Goal: Information Seeking & Learning: Check status

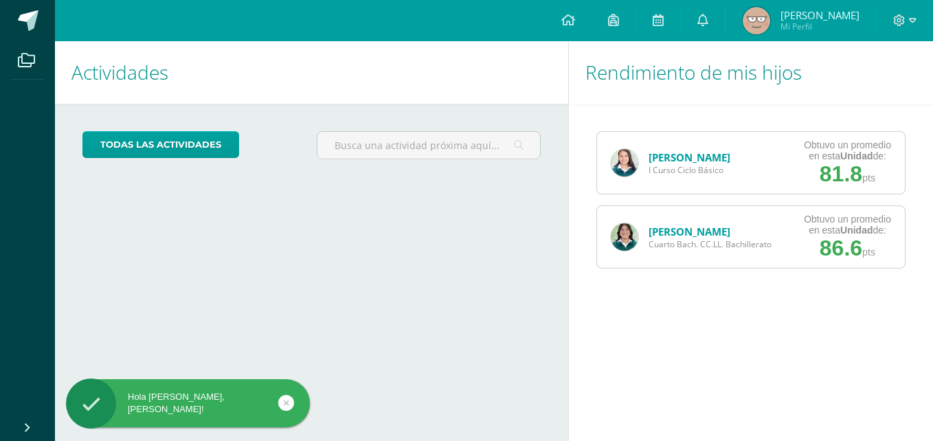
click at [711, 177] on div "[PERSON_NAME] I Curso Ciclo Básico" at bounding box center [670, 163] width 147 height 62
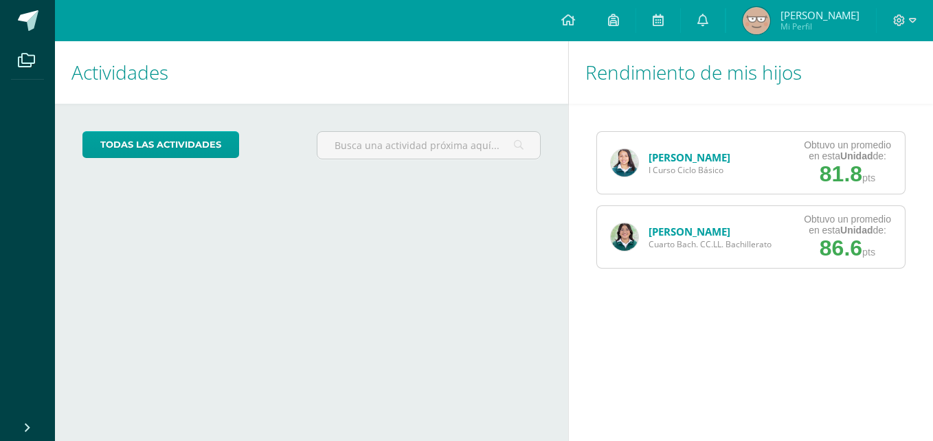
click at [727, 131] on div "[PERSON_NAME] I Curso Ciclo Básico Obtuvo un promedio en esta Unidad de: 81.8 p…" at bounding box center [751, 200] width 364 height 192
click at [692, 156] on link "[PERSON_NAME]" at bounding box center [689, 157] width 82 height 14
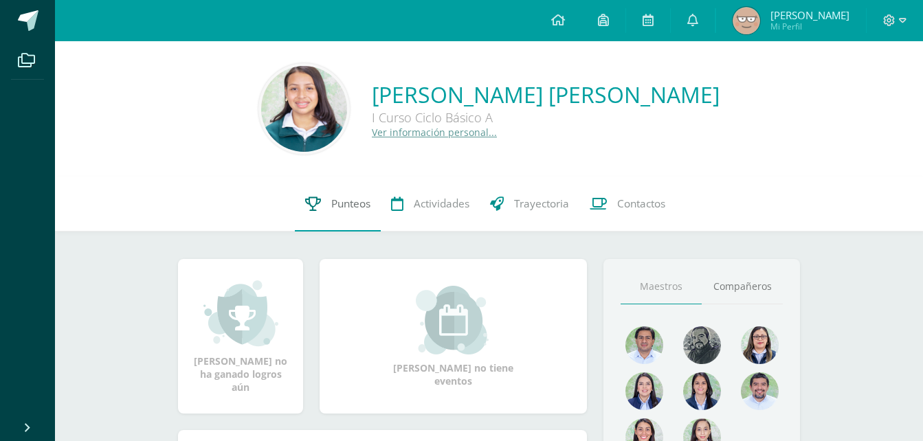
click at [347, 207] on span "Punteos" at bounding box center [350, 203] width 39 height 14
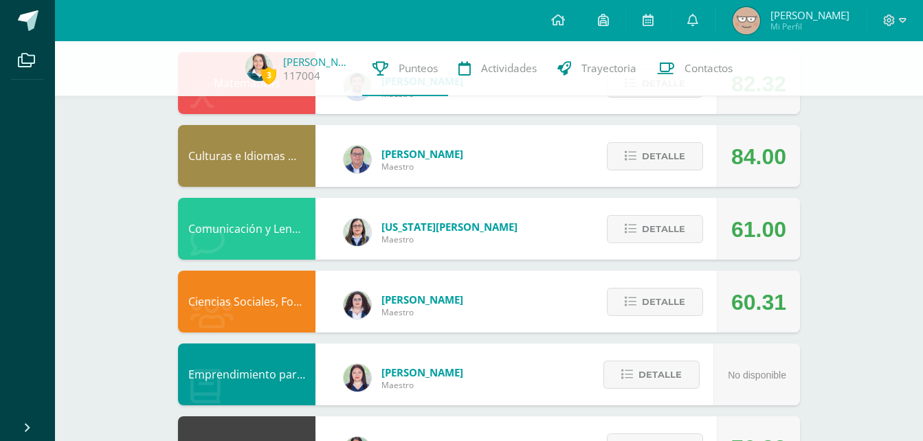
scroll to position [166, 0]
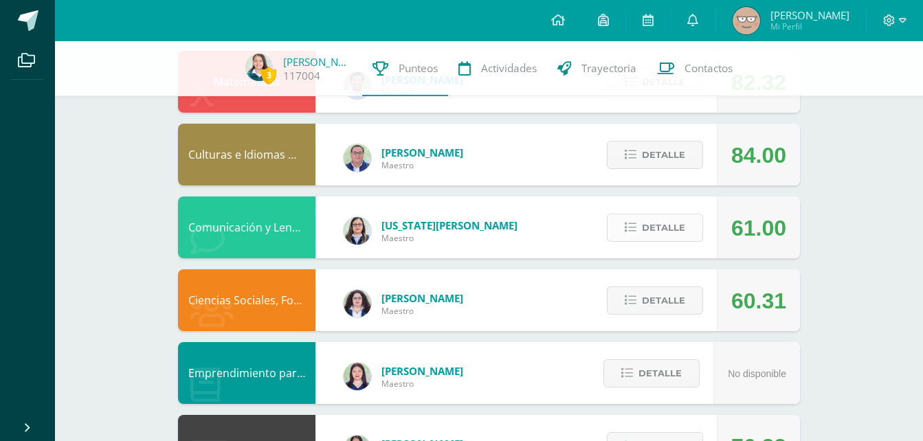
click at [671, 234] on span "Detalle" at bounding box center [663, 227] width 43 height 25
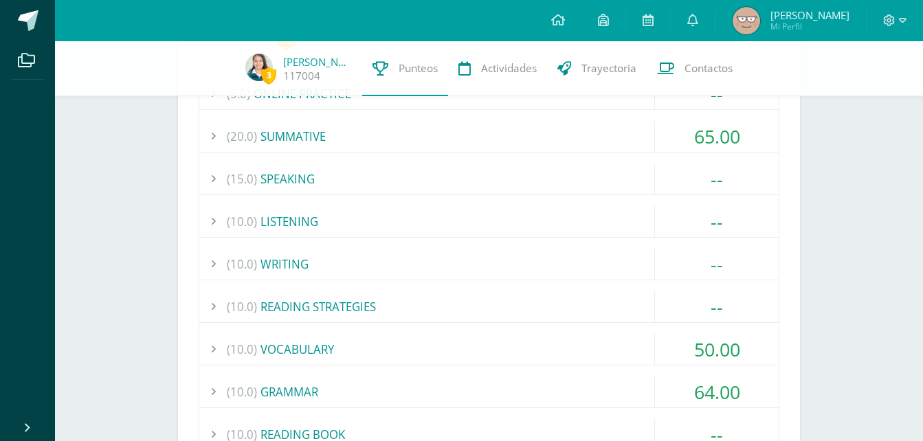
scroll to position [428, 0]
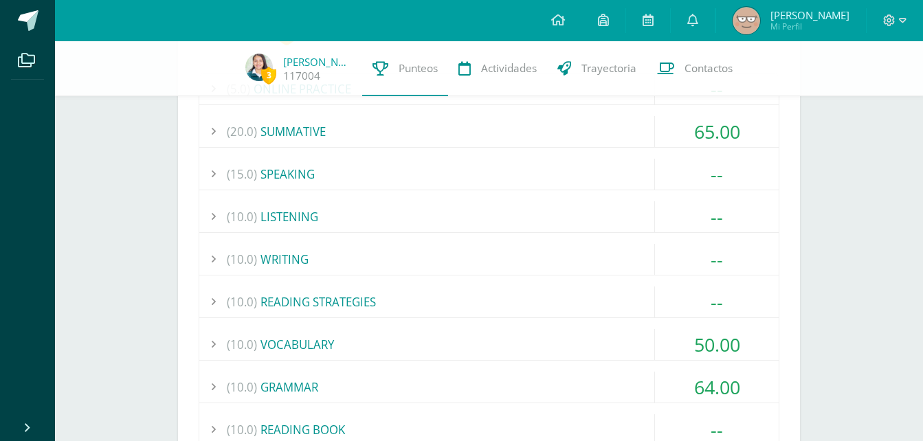
click at [715, 299] on div "--" at bounding box center [717, 301] width 124 height 31
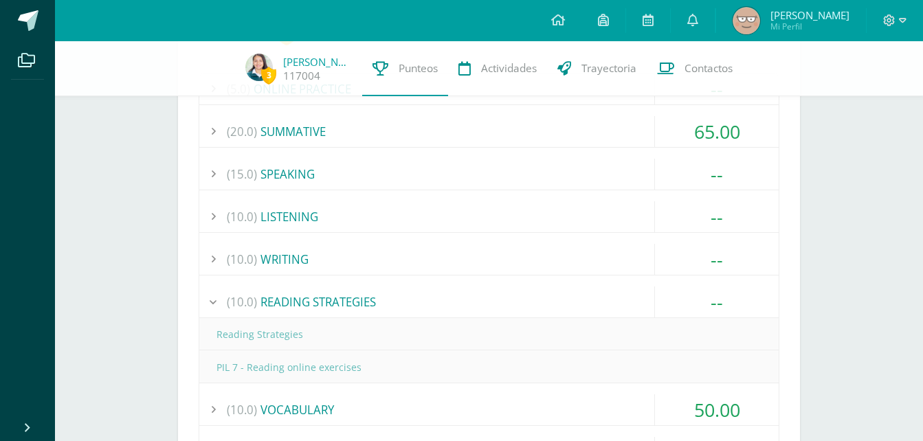
click at [450, 301] on div "(10.0) READING STRATEGIES" at bounding box center [488, 301] width 579 height 31
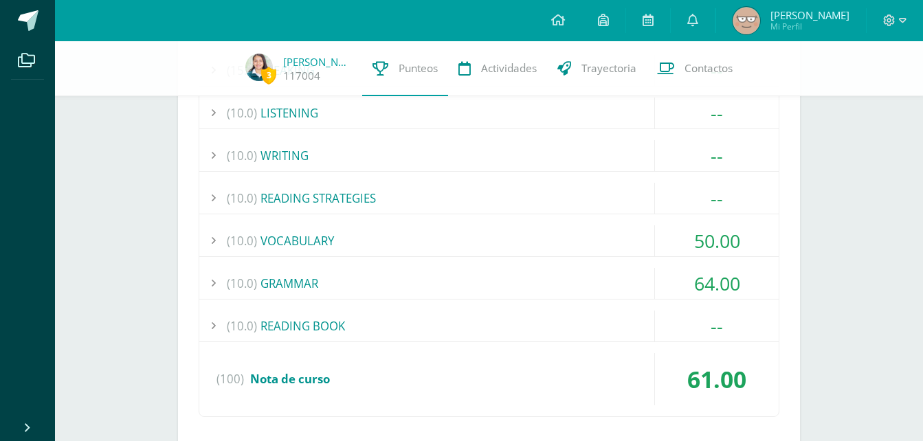
scroll to position [538, 0]
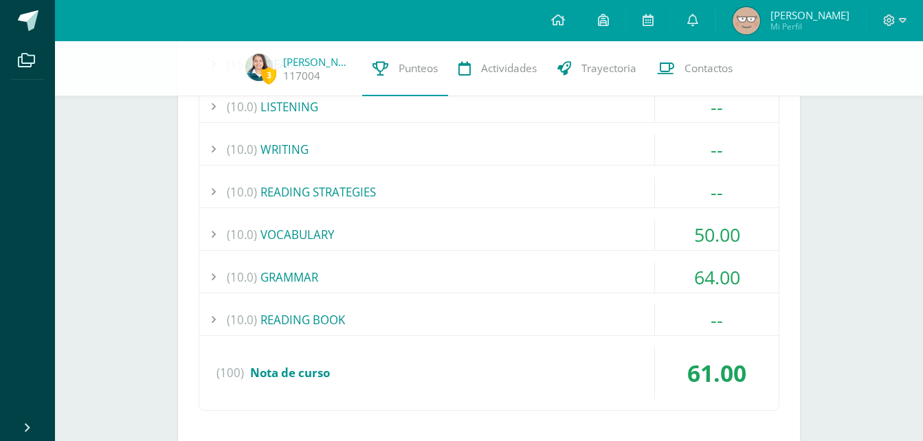
click at [433, 319] on div "(10.0) READING BOOK" at bounding box center [488, 319] width 579 height 31
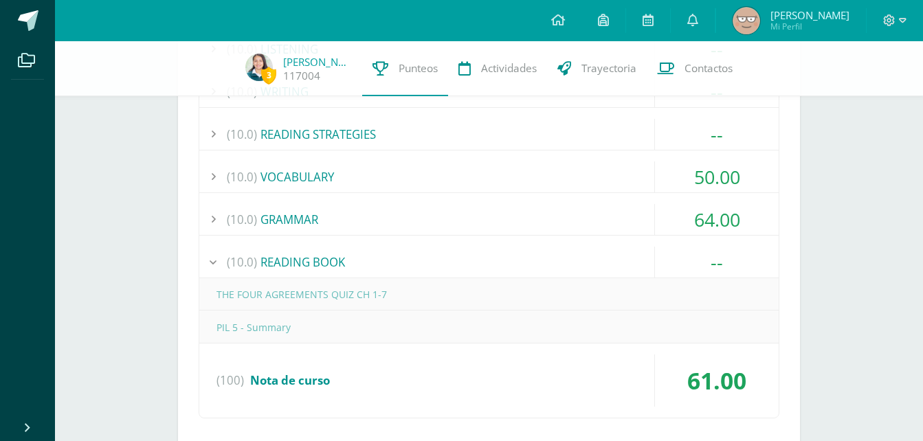
scroll to position [599, 0]
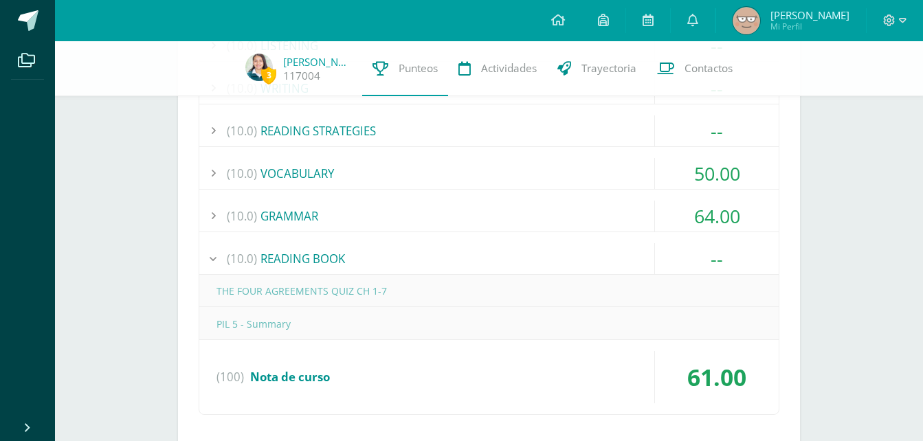
click at [507, 247] on div "(10.0) READING BOOK" at bounding box center [488, 258] width 579 height 31
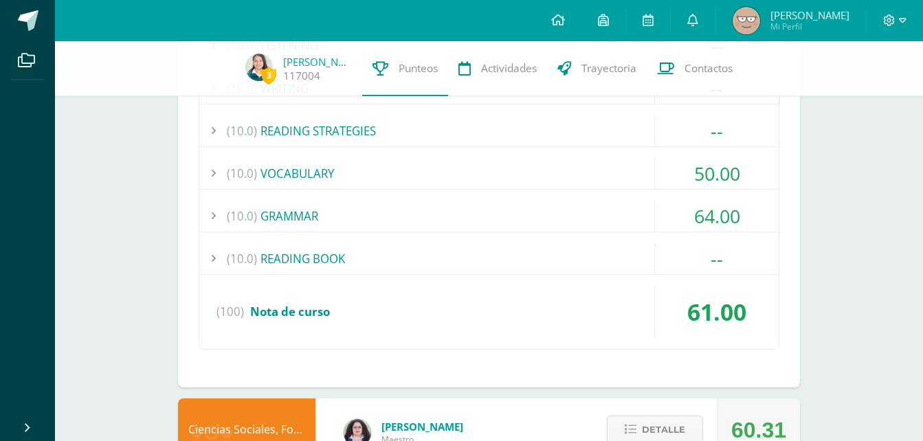
click at [504, 247] on div "(10.0) READING BOOK" at bounding box center [488, 258] width 579 height 31
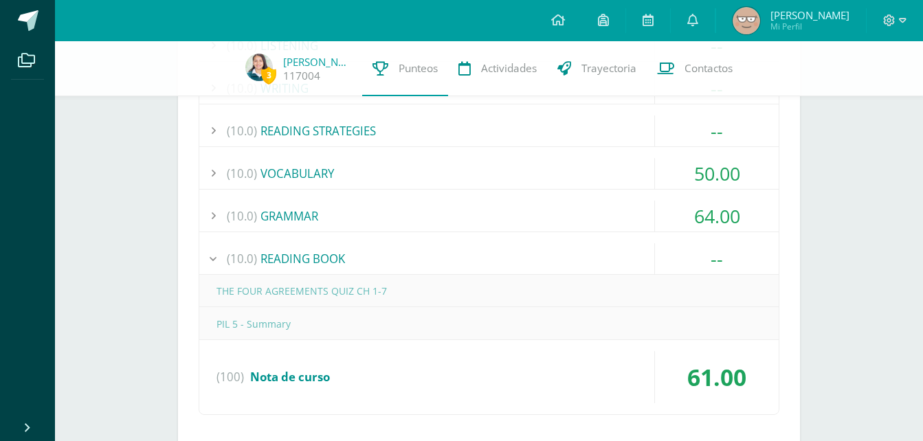
click at [592, 262] on div "(10.0) READING BOOK" at bounding box center [488, 258] width 579 height 31
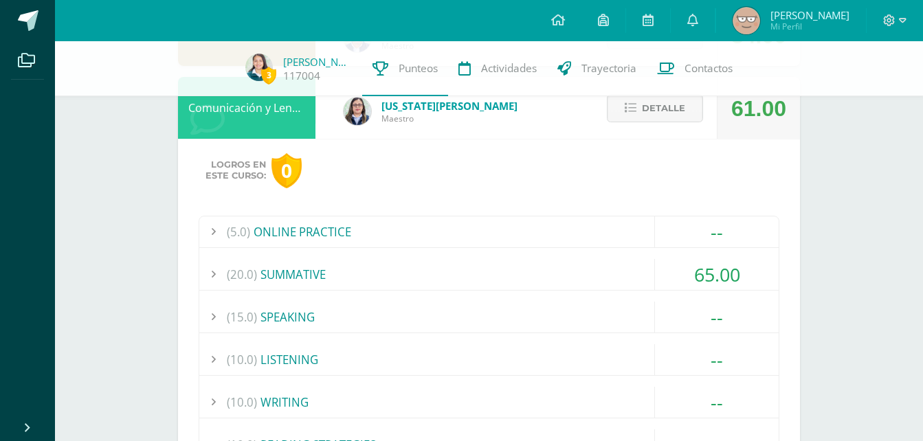
scroll to position [368, 0]
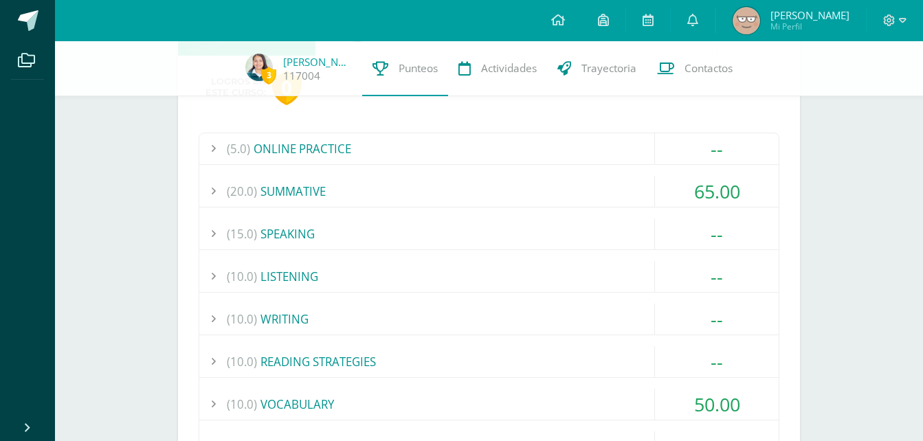
click at [363, 152] on div "(5.0) ONLINE PRACTICE" at bounding box center [488, 148] width 579 height 31
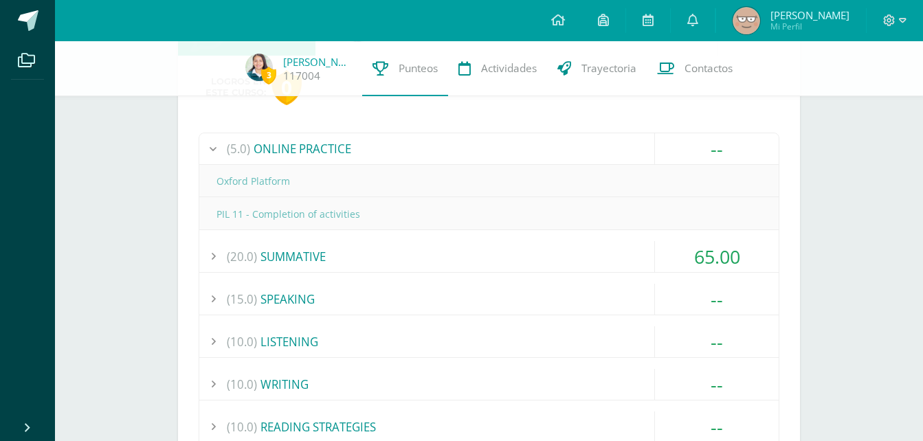
click at [356, 152] on div "(5.0) ONLINE PRACTICE" at bounding box center [488, 148] width 579 height 31
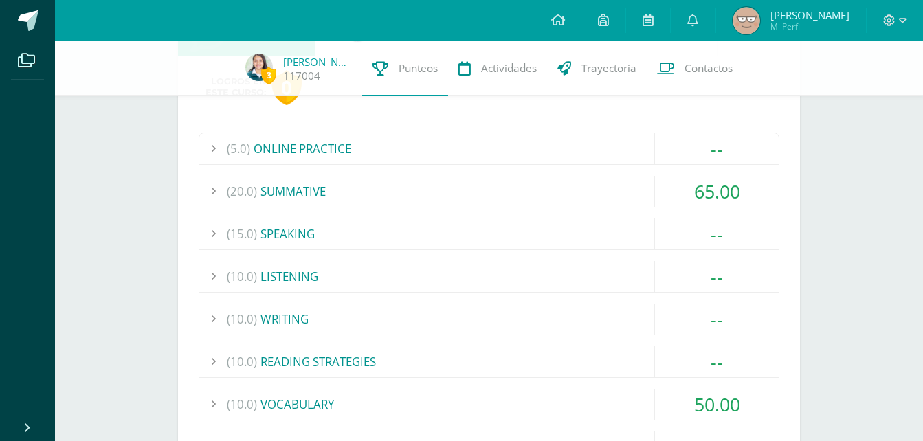
click at [317, 222] on div "(15.0) SPEAKING" at bounding box center [488, 233] width 579 height 31
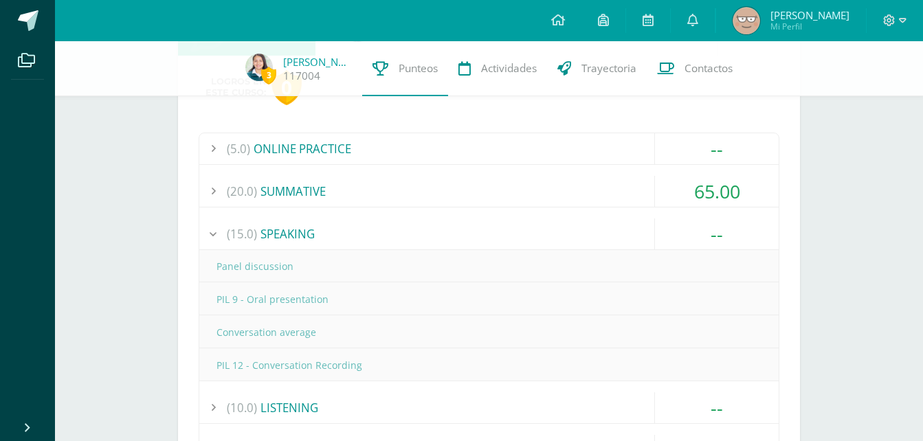
click at [315, 230] on div "(15.0) SPEAKING" at bounding box center [488, 233] width 579 height 31
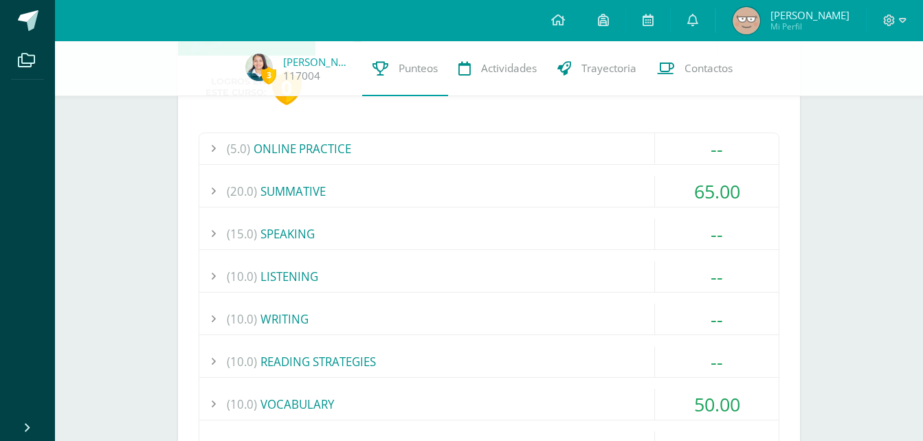
scroll to position [437, 0]
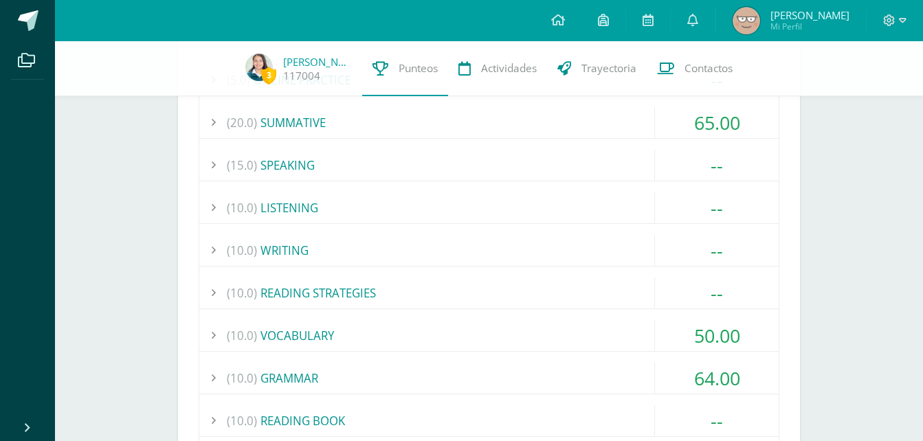
click at [313, 210] on div "(10.0) LISTENING" at bounding box center [488, 207] width 579 height 31
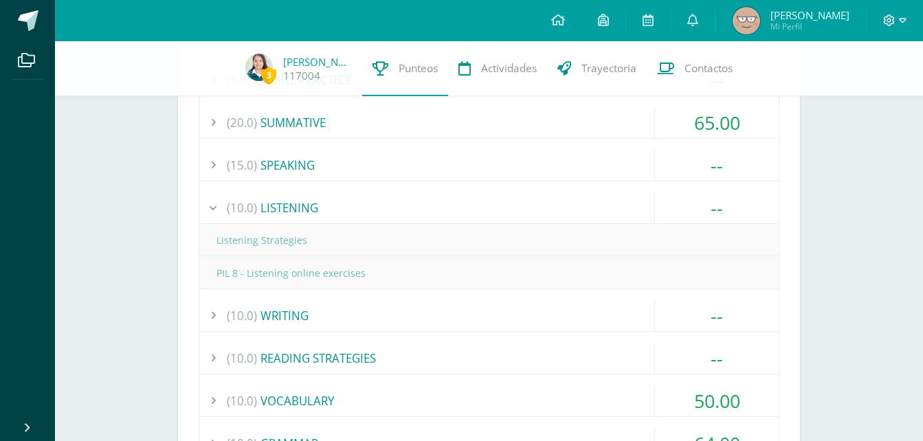
click at [313, 210] on div "(10.0) LISTENING" at bounding box center [488, 207] width 579 height 31
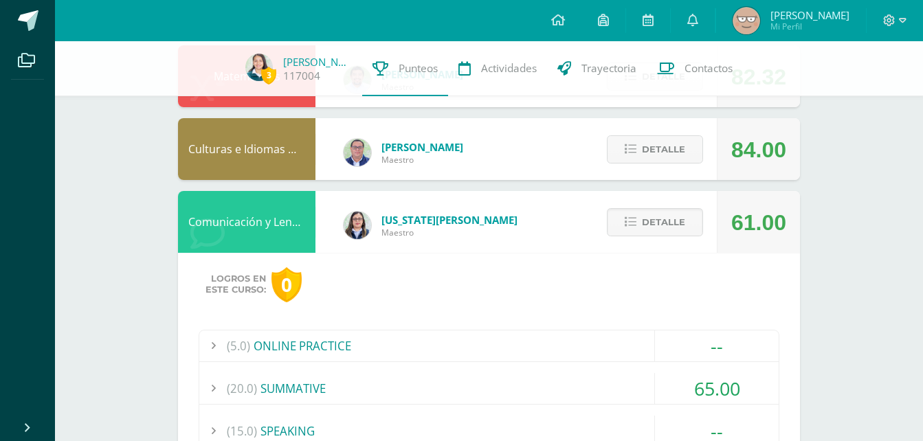
scroll to position [93, 0]
